Goal: Book appointment/travel/reservation

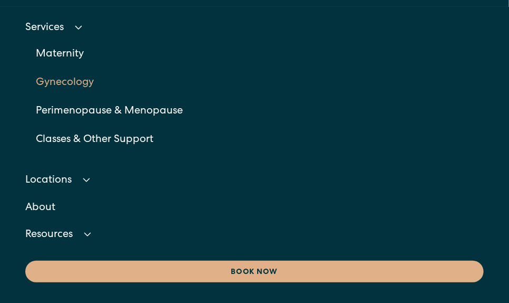
click at [61, 84] on link "Gynecology" at bounding box center [260, 83] width 448 height 28
click at [76, 111] on link "Perimenopause & Menopause" at bounding box center [260, 111] width 448 height 28
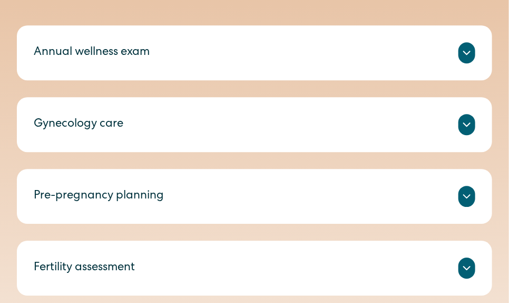
scroll to position [949, 0]
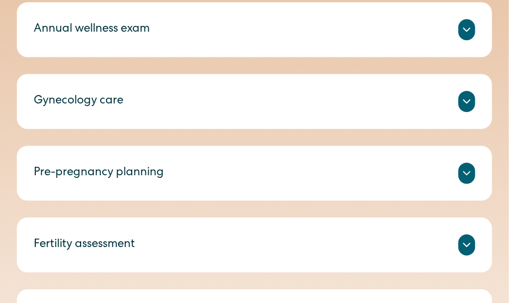
click at [136, 104] on div "Gynecology care" at bounding box center [255, 101] width 442 height 21
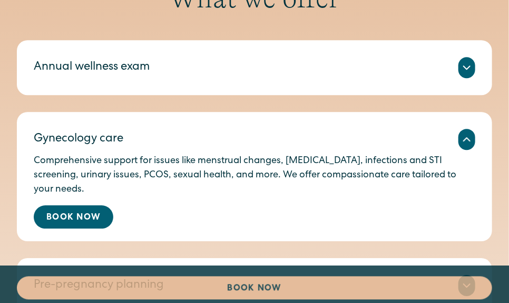
scroll to position [791, 0]
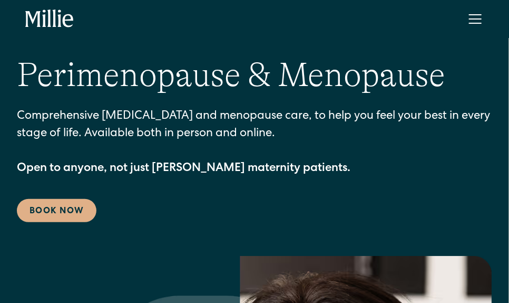
click at [469, 21] on div "menu" at bounding box center [475, 18] width 25 height 25
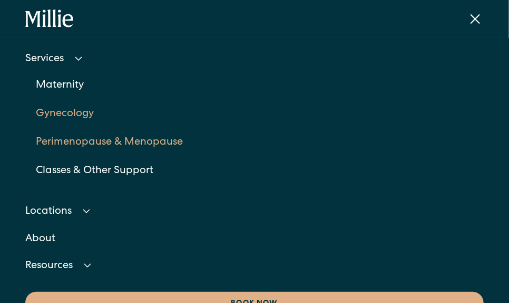
click at [78, 113] on link "Gynecology" at bounding box center [260, 114] width 448 height 28
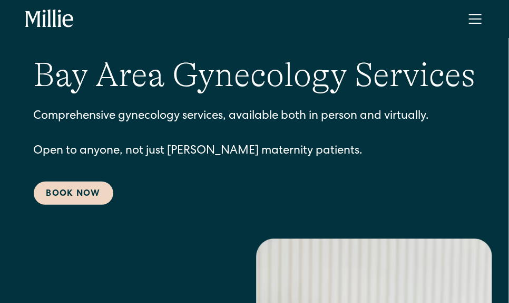
click at [65, 189] on link "Book Now" at bounding box center [74, 192] width 80 height 23
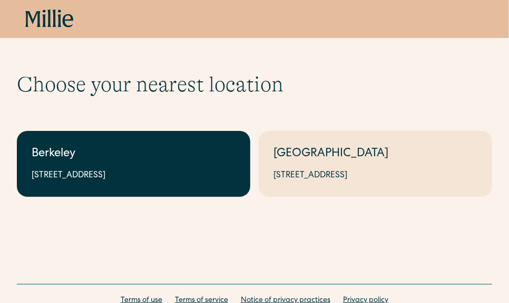
click at [188, 162] on div "Berkeley" at bounding box center [134, 154] width 204 height 17
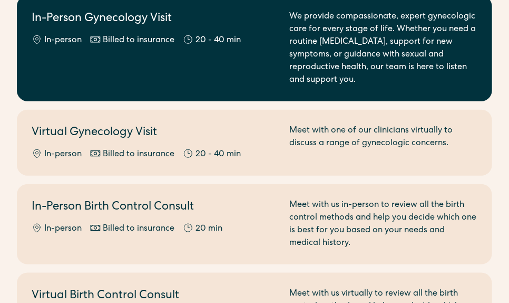
scroll to position [264, 0]
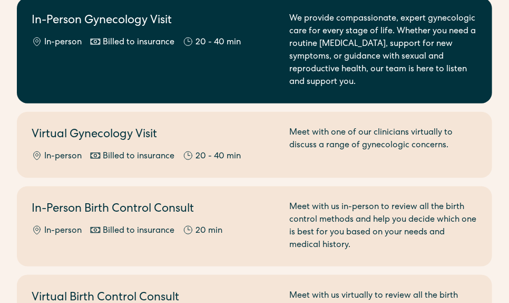
click at [252, 70] on div "In-Person Gynecology Visit In-person Billed to insurance 20 - 40 min" at bounding box center [154, 51] width 245 height 76
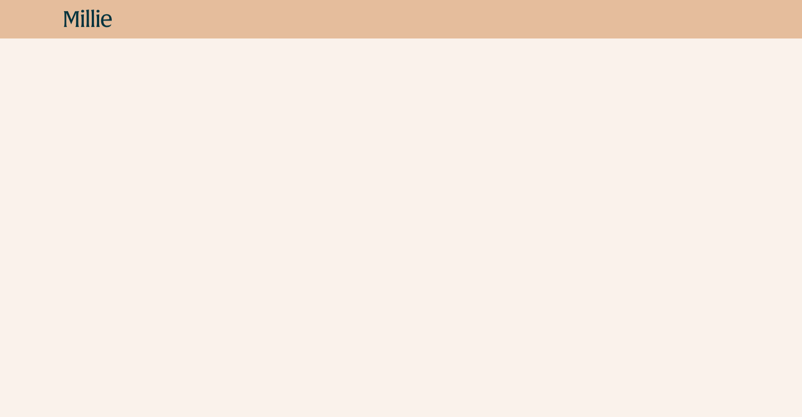
scroll to position [512, 0]
